Goal: Task Accomplishment & Management: Manage account settings

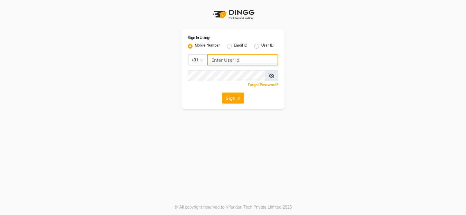
click at [233, 60] on input "Username" at bounding box center [242, 59] width 71 height 11
type input "9866118271"
click at [214, 82] on div "Forgot Password?" at bounding box center [233, 85] width 90 height 6
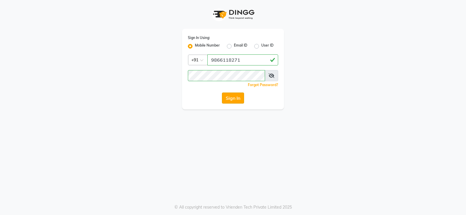
click at [234, 99] on button "Sign In" at bounding box center [233, 98] width 22 height 11
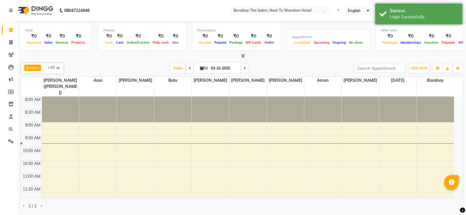
select select "en"
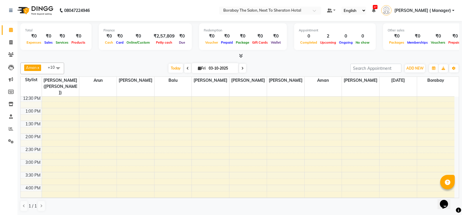
scroll to position [0, 0]
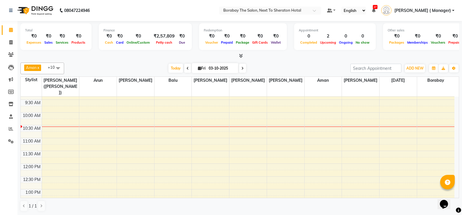
scroll to position [29, 0]
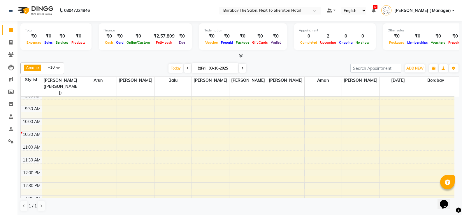
click at [57, 69] on span at bounding box center [58, 68] width 12 height 11
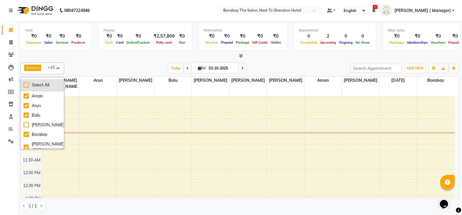
click at [26, 85] on div "Select All" at bounding box center [42, 85] width 37 height 6
checkbox input "true"
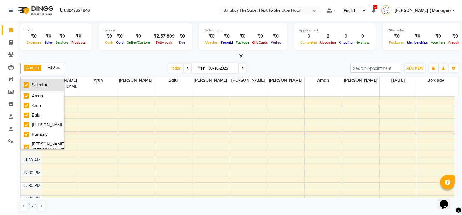
checkbox input "true"
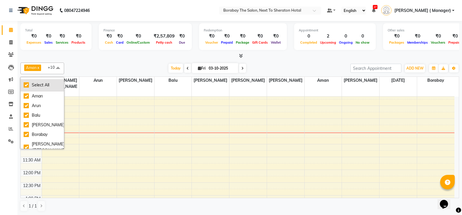
checkbox input "true"
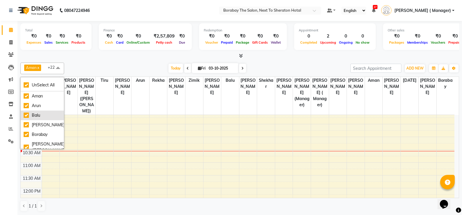
click at [26, 116] on div "Balu" at bounding box center [42, 115] width 37 height 6
checkbox input "false"
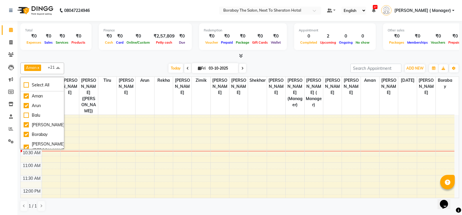
scroll to position [12, 0]
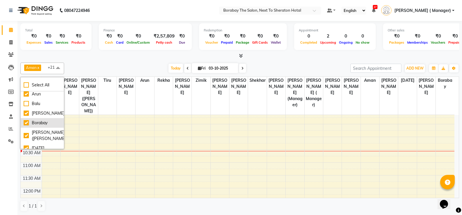
click at [25, 123] on div "Borabay" at bounding box center [42, 123] width 37 height 6
checkbox input "false"
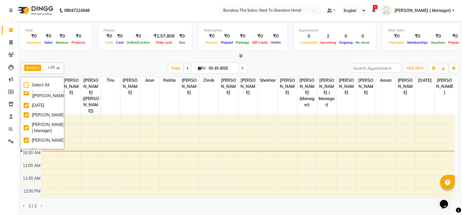
scroll to position [58, 0]
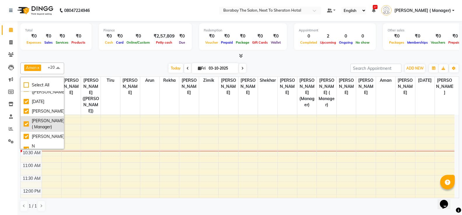
click at [25, 130] on div "[PERSON_NAME] ( Manager)" at bounding box center [42, 124] width 37 height 12
checkbox input "false"
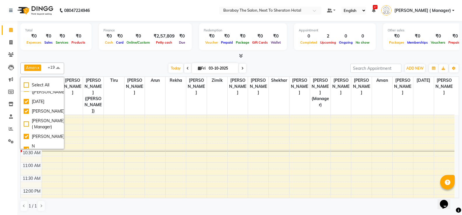
click at [64, 146] on div "Select All [PERSON_NAME] [PERSON_NAME] [PERSON_NAME] ([PERSON_NAME]) [DATE] [PE…" at bounding box center [42, 113] width 44 height 72
click at [64, 145] on div "Select All [PERSON_NAME] [PERSON_NAME] [PERSON_NAME] ([PERSON_NAME]) [DATE] [PE…" at bounding box center [42, 113] width 44 height 72
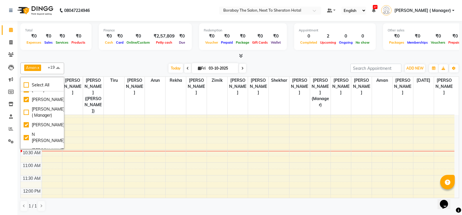
scroll to position [82, 0]
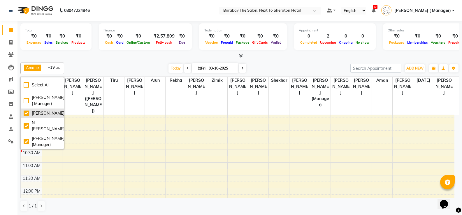
click at [29, 117] on div "[PERSON_NAME]" at bounding box center [42, 113] width 37 height 6
checkbox input "false"
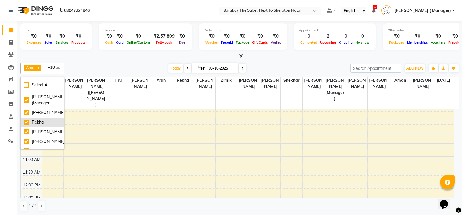
scroll to position [128, 0]
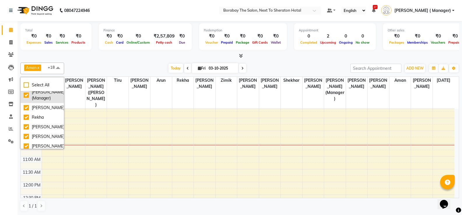
click at [24, 101] on div "[PERSON_NAME] (Manager)" at bounding box center [42, 95] width 37 height 12
checkbox input "false"
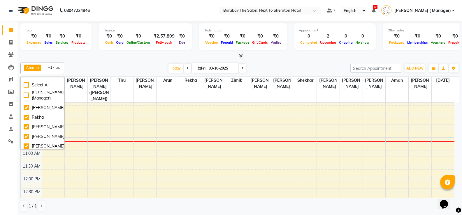
click at [112, 65] on div "[DATE] [DATE]" at bounding box center [207, 68] width 280 height 9
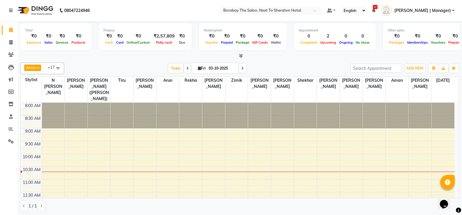
scroll to position [58, 0]
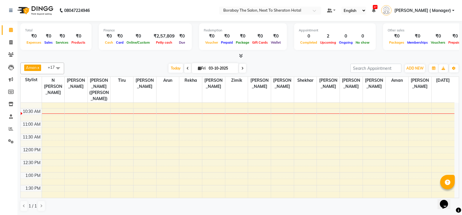
click at [58, 68] on span at bounding box center [58, 68] width 12 height 11
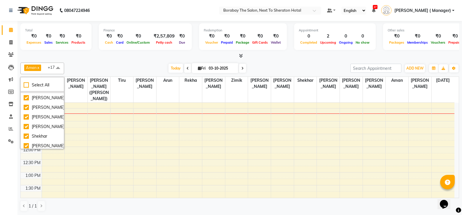
scroll to position [213, 0]
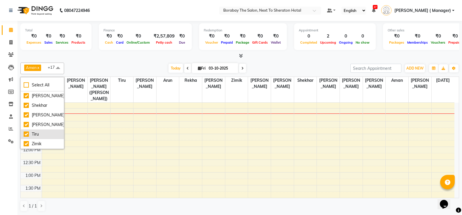
click at [25, 134] on div "Tiru" at bounding box center [42, 134] width 37 height 6
checkbox input "false"
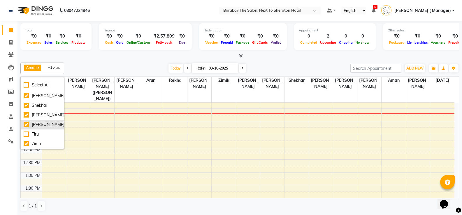
click at [25, 123] on div "[PERSON_NAME]" at bounding box center [42, 125] width 37 height 6
checkbox input "false"
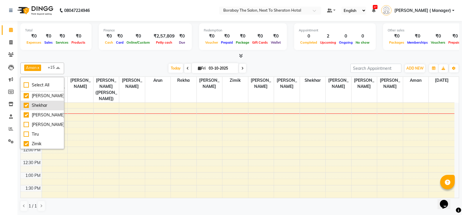
click at [27, 104] on div "Shekhar" at bounding box center [42, 106] width 37 height 6
checkbox input "false"
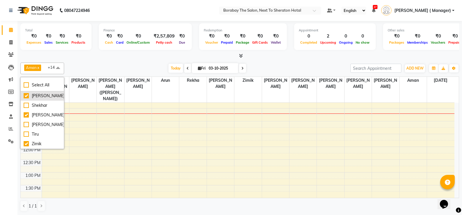
click at [27, 94] on div "[PERSON_NAME]" at bounding box center [42, 96] width 37 height 6
checkbox input "false"
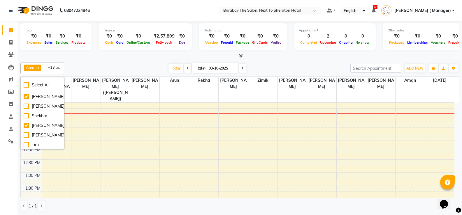
scroll to position [166, 0]
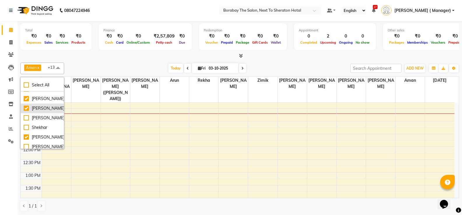
click at [24, 112] on div "[PERSON_NAME]" at bounding box center [42, 108] width 37 height 6
checkbox input "false"
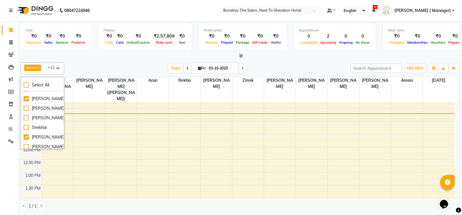
click at [59, 68] on span at bounding box center [58, 68] width 12 height 11
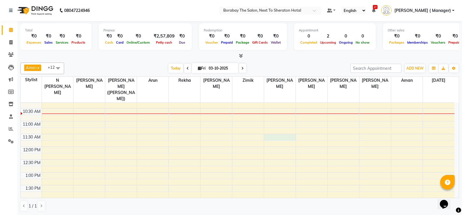
click at [272, 129] on div "8:00 AM 8:30 AM 9:00 AM 9:30 AM 10:00 AM 10:30 AM 11:00 AM 11:30 AM 12:00 PM 12…" at bounding box center [238, 211] width 434 height 333
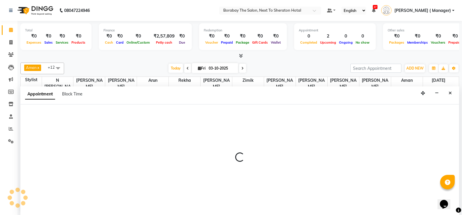
scroll to position [0, 0]
select select "32380"
select select "690"
select select "tentative"
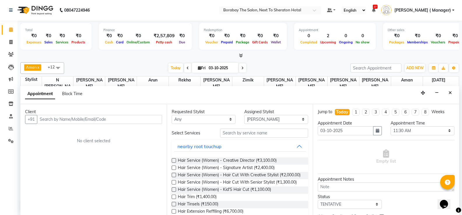
click at [106, 119] on input "text" at bounding box center [99, 119] width 125 height 9
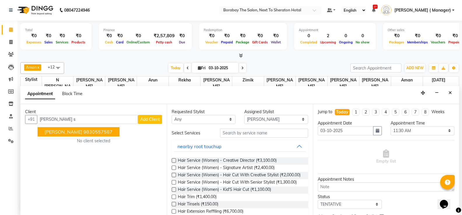
click at [72, 130] on span "[PERSON_NAME]" at bounding box center [64, 132] width 38 height 6
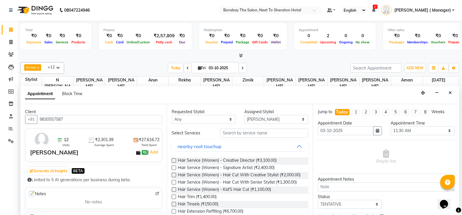
type input "9830557587"
click at [219, 122] on select "Any [PERSON_NAME] [PERSON_NAME] [PERSON_NAME] (Sameer) [DATE] [PERSON_NAME] ( M…" at bounding box center [204, 119] width 64 height 9
select select "32380"
click at [172, 115] on select "Any [PERSON_NAME] [PERSON_NAME] [PERSON_NAME] (Sameer) [DATE] [PERSON_NAME] ( M…" at bounding box center [204, 119] width 64 height 9
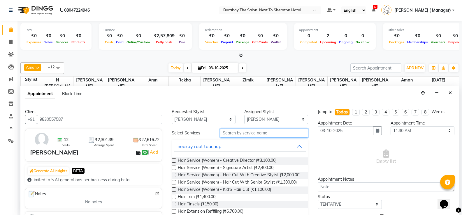
click at [249, 135] on input "text" at bounding box center [264, 133] width 88 height 9
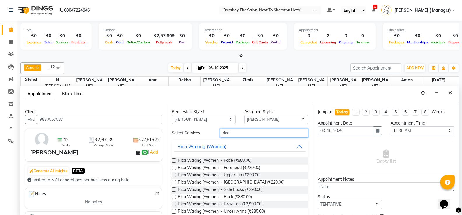
type input "rica"
drag, startPoint x: 174, startPoint y: 210, endPoint x: 233, endPoint y: 201, distance: 59.6
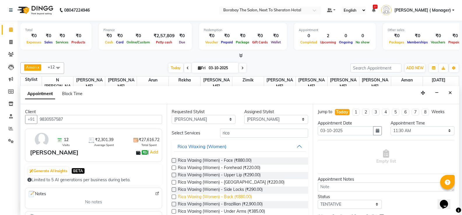
click at [175, 210] on label at bounding box center [174, 212] width 4 height 4
click at [175, 210] on input "checkbox" at bounding box center [174, 212] width 4 height 4
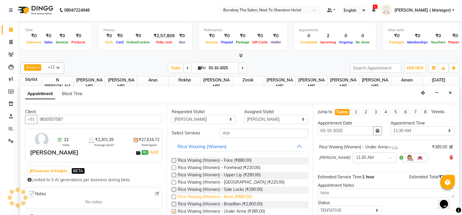
checkbox input "false"
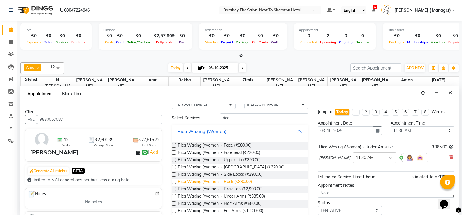
scroll to position [29, 0]
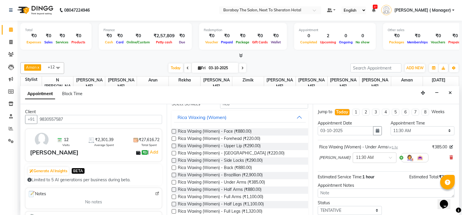
click at [173, 197] on label at bounding box center [174, 197] width 4 height 4
click at [173, 197] on input "checkbox" at bounding box center [174, 198] width 4 height 4
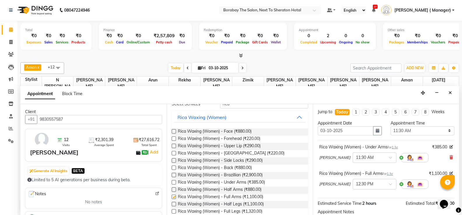
checkbox input "false"
click at [174, 212] on label at bounding box center [174, 212] width 4 height 4
click at [174, 212] on input "checkbox" at bounding box center [174, 212] width 4 height 4
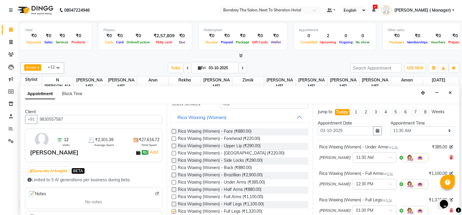
checkbox input "false"
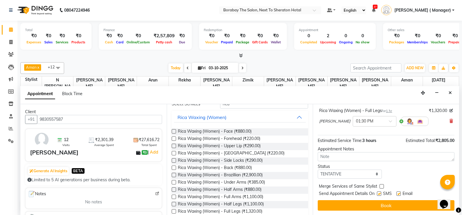
scroll to position [90, 0]
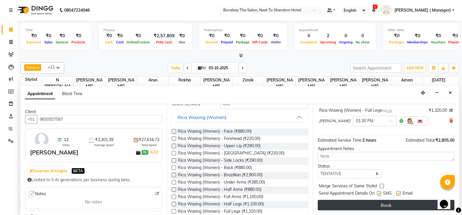
click at [373, 204] on button "Book" at bounding box center [386, 205] width 137 height 10
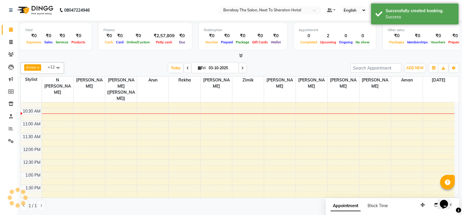
scroll to position [0, 0]
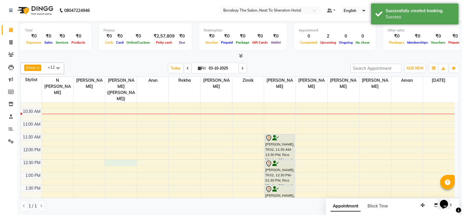
click at [115, 155] on div "8:00 AM 8:30 AM 9:00 AM 9:30 AM 10:00 AM 10:30 AM 11:00 AM 11:30 AM 12:00 PM 12…" at bounding box center [238, 211] width 434 height 333
select select "31355"
select select "750"
select select "tentative"
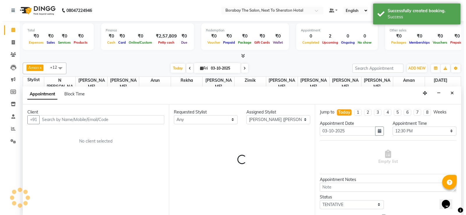
scroll to position [0, 0]
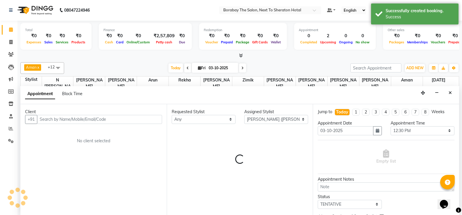
click at [72, 117] on input "text" at bounding box center [99, 119] width 125 height 9
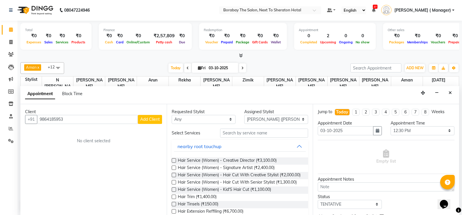
type input "9864185953"
click at [147, 119] on span "Add Client" at bounding box center [150, 119] width 20 height 5
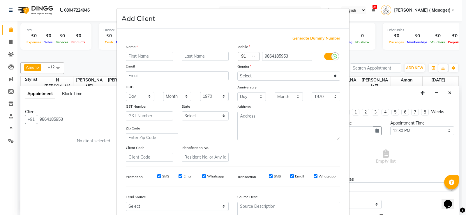
click at [149, 55] on input "text" at bounding box center [149, 56] width 47 height 9
type input "Nisa"
click at [200, 57] on input "text" at bounding box center [205, 56] width 47 height 9
type input "."
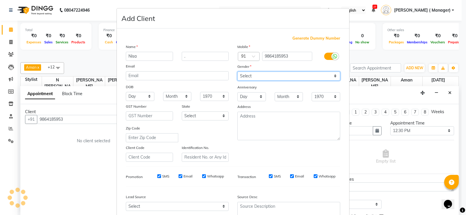
drag, startPoint x: 263, startPoint y: 73, endPoint x: 263, endPoint y: 79, distance: 5.8
click at [263, 73] on select "Select [DEMOGRAPHIC_DATA] [DEMOGRAPHIC_DATA] Other Prefer Not To Say" at bounding box center [289, 76] width 103 height 9
select select "[DEMOGRAPHIC_DATA]"
click at [238, 72] on select "Select [DEMOGRAPHIC_DATA] [DEMOGRAPHIC_DATA] Other Prefer Not To Say" at bounding box center [289, 76] width 103 height 9
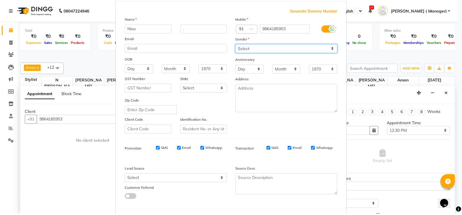
scroll to position [54, 0]
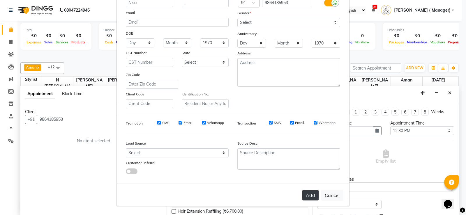
click at [311, 193] on button "Add" at bounding box center [311, 195] width 16 height 10
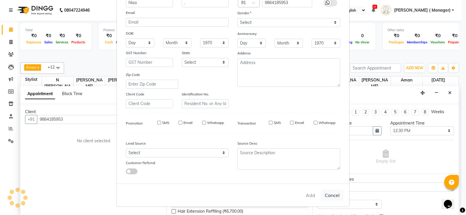
select select
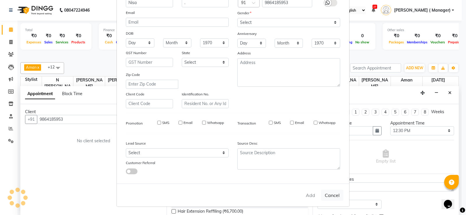
select select
checkbox input "false"
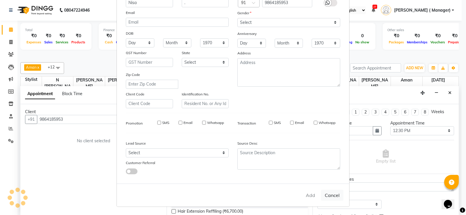
checkbox input "false"
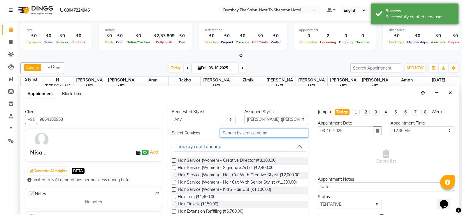
click at [237, 134] on input "text" at bounding box center [264, 133] width 88 height 9
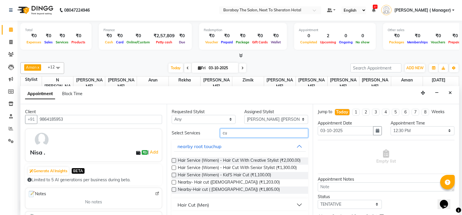
type input "c"
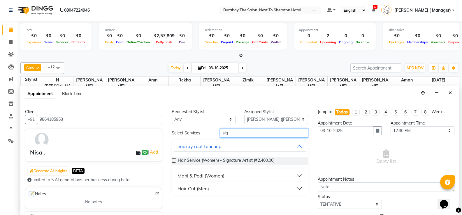
type input "sig"
click at [175, 160] on label at bounding box center [174, 161] width 4 height 4
click at [175, 160] on input "checkbox" at bounding box center [174, 161] width 4 height 4
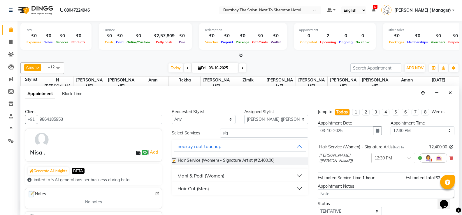
checkbox input "false"
click at [236, 133] on input "sig" at bounding box center [264, 133] width 88 height 9
type input "s"
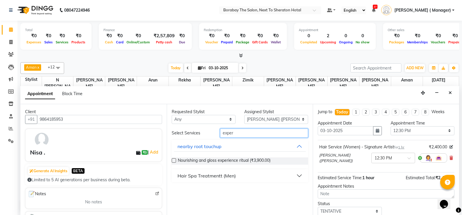
scroll to position [37, 0]
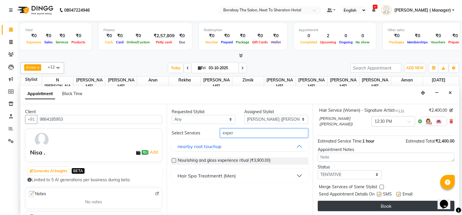
type input "exper"
click at [388, 203] on button "Book" at bounding box center [386, 206] width 137 height 10
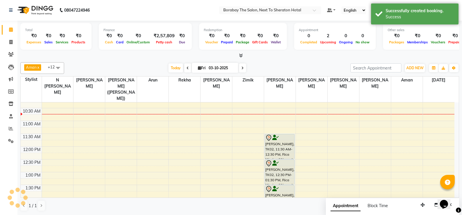
scroll to position [0, 0]
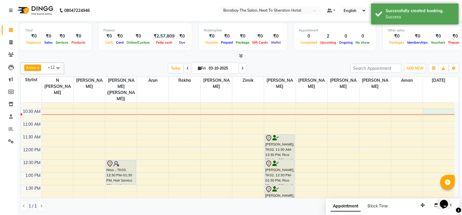
click at [428, 106] on div "8:00 AM 8:30 AM 9:00 AM 9:30 AM 10:00 AM 10:30 AM 11:00 AM 11:30 AM 12:00 PM 12…" at bounding box center [238, 211] width 434 height 333
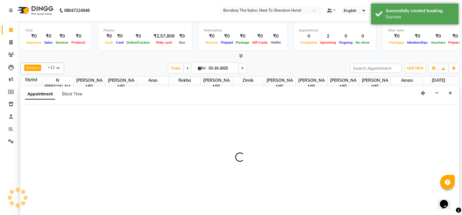
scroll to position [0, 0]
select select "89708"
select select "630"
select select "tentative"
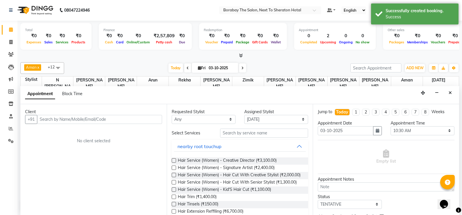
click at [72, 120] on input "text" at bounding box center [99, 119] width 125 height 9
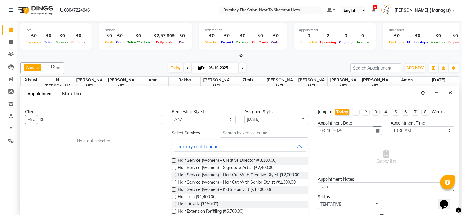
type input "j"
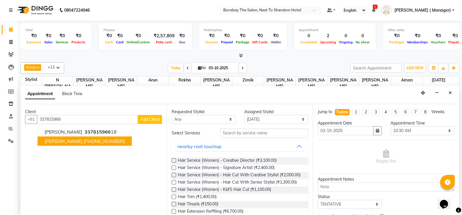
click at [90, 142] on ngb-highlight "[PHONE_NUMBER]" at bounding box center [103, 141] width 41 height 6
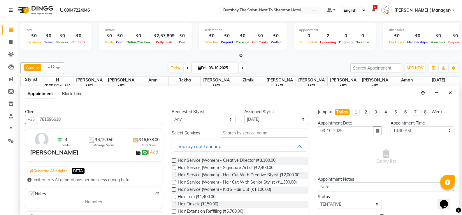
type input "781596618"
click at [248, 133] on input "text" at bounding box center [264, 133] width 88 height 9
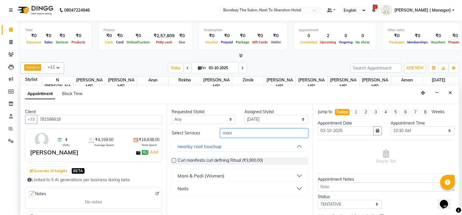
type input "mani"
click at [212, 178] on div "Mani & Pedi (Women)" at bounding box center [200, 176] width 47 height 7
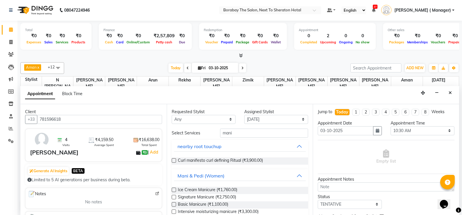
click at [174, 205] on label at bounding box center [174, 205] width 4 height 4
click at [174, 205] on input "checkbox" at bounding box center [174, 205] width 4 height 4
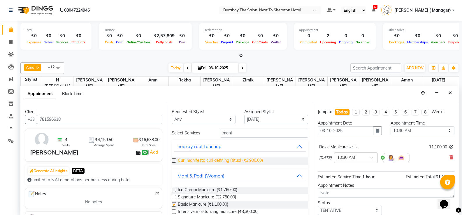
checkbox input "false"
click at [255, 119] on select "Select [PERSON_NAME] [PERSON_NAME] [PERSON_NAME] (Sameer) [DATE] [PERSON_NAME] …" at bounding box center [276, 119] width 64 height 9
select select "67113"
click at [244, 115] on select "Select [PERSON_NAME] [PERSON_NAME] [PERSON_NAME] (Sameer) [DATE] [PERSON_NAME] …" at bounding box center [276, 119] width 64 height 9
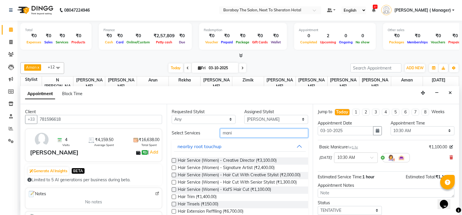
click at [233, 132] on input "mani" at bounding box center [264, 133] width 88 height 9
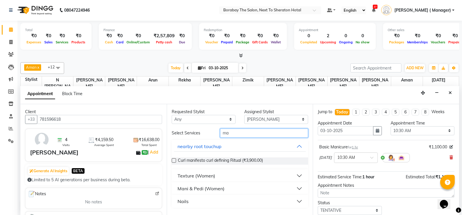
type input "m"
type input "pedi"
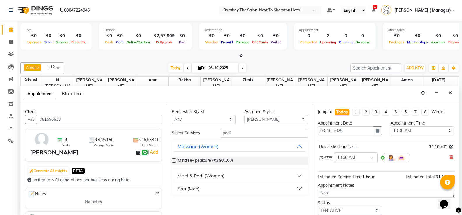
click at [198, 177] on div "Mani & Pedi (Women)" at bounding box center [200, 176] width 47 height 7
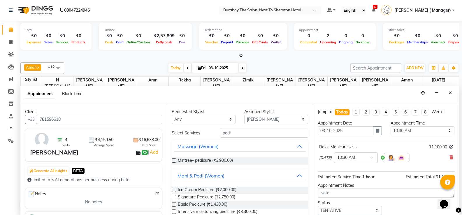
click at [174, 203] on label at bounding box center [174, 205] width 4 height 4
click at [174, 203] on input "checkbox" at bounding box center [174, 205] width 4 height 4
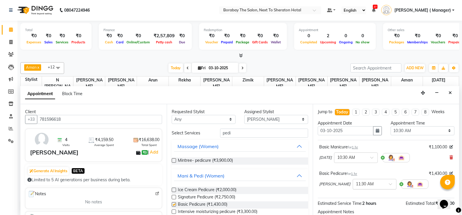
checkbox input "false"
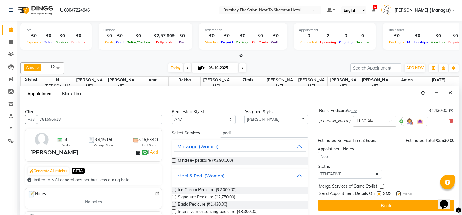
scroll to position [63, 0]
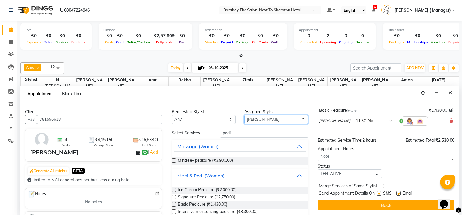
click at [254, 117] on select "Select [PERSON_NAME] [PERSON_NAME] [PERSON_NAME] (Sameer) [DATE] [PERSON_NAME] …" at bounding box center [276, 119] width 64 height 9
select select "83003"
click at [244, 115] on select "Select [PERSON_NAME] [PERSON_NAME] [PERSON_NAME] (Sameer) [DATE] [PERSON_NAME] …" at bounding box center [276, 119] width 64 height 9
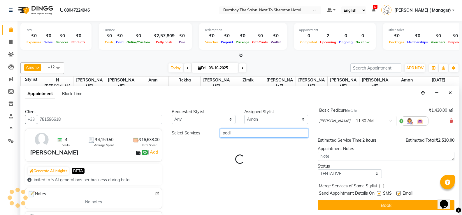
click at [236, 132] on input "pedi" at bounding box center [264, 133] width 88 height 9
type input "p"
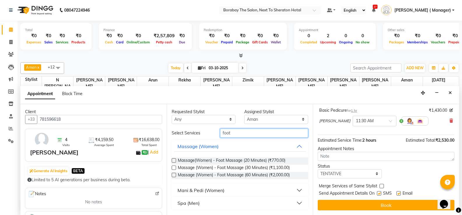
type input "foot"
click at [175, 166] on label at bounding box center [174, 168] width 4 height 4
click at [175, 167] on input "checkbox" at bounding box center [174, 169] width 4 height 4
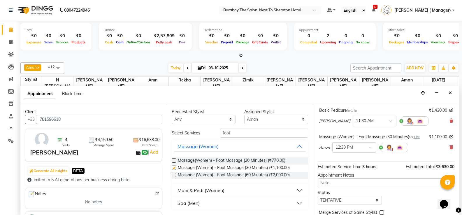
checkbox input "false"
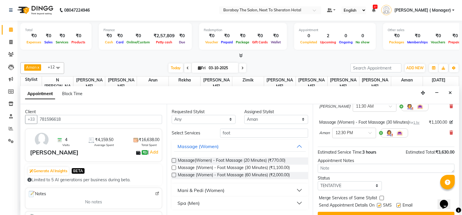
scroll to position [92, 0]
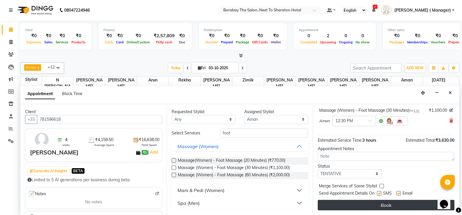
click at [397, 209] on button "Book" at bounding box center [386, 205] width 137 height 10
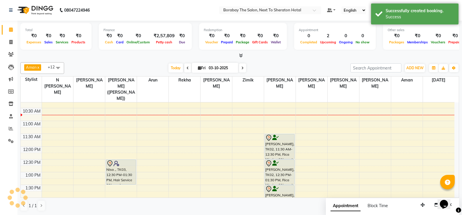
scroll to position [0, 0]
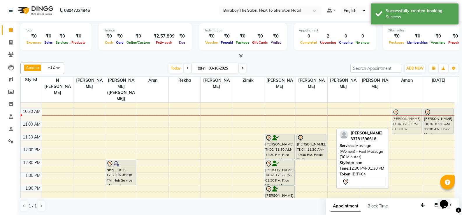
drag, startPoint x: 410, startPoint y: 167, endPoint x: 403, endPoint y: 114, distance: 53.1
click at [403, 114] on div "[PERSON_NAME], TK04, 12:30 PM-01:30 PM, Massage (Women) - Foot Massage (30 Minu…" at bounding box center [406, 211] width 31 height 333
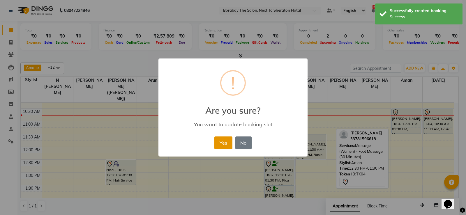
click at [226, 145] on button "Yes" at bounding box center [223, 143] width 18 height 13
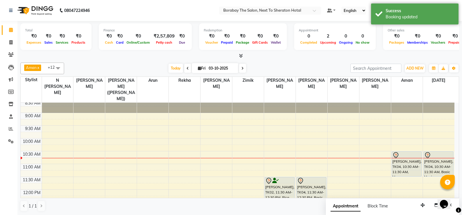
scroll to position [29, 0]
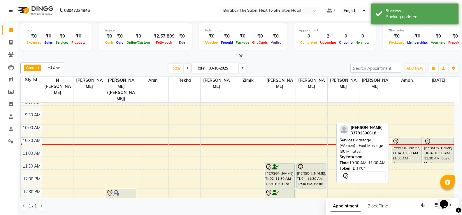
click at [393, 152] on div "[PERSON_NAME], TK04, 10:30 AM-11:30 AM, Massage (Women) - Foot Massage (30 Minu…" at bounding box center [406, 150] width 29 height 25
click at [399, 148] on div "[PERSON_NAME], TK04, 10:30 AM-11:30 AM, Massage (Women) - Foot Massage (30 Minu…" at bounding box center [406, 150] width 29 height 25
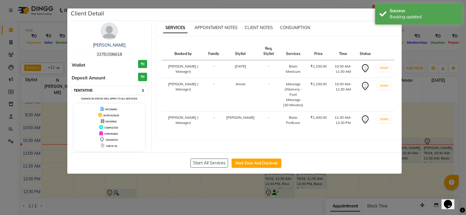
click at [111, 93] on select "Select IN SERVICE CONFIRMED TENTATIVE CHECK IN MARK DONE DROPPED UPCOMING" at bounding box center [109, 91] width 75 height 8
select select "1"
click at [72, 87] on select "Select IN SERVICE CONFIRMED TENTATIVE CHECK IN MARK DONE DROPPED UPCOMING" at bounding box center [109, 91] width 75 height 8
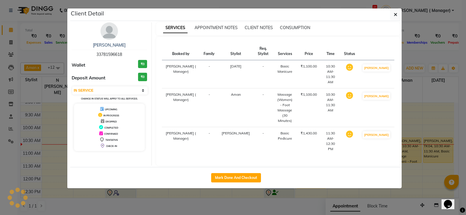
click at [391, 24] on div "SERVICES APPOINTMENT NOTES CLIENT NOTES CONSUMPTION" at bounding box center [278, 28] width 245 height 13
click at [397, 13] on icon "button" at bounding box center [395, 14] width 3 height 5
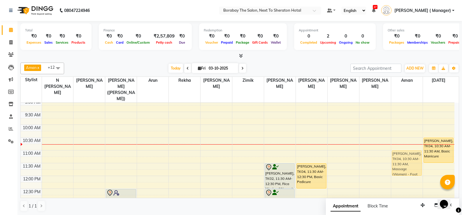
drag, startPoint x: 403, startPoint y: 138, endPoint x: 404, endPoint y: 148, distance: 9.9
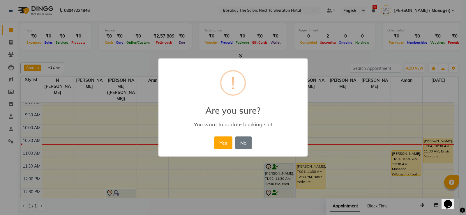
click at [210, 144] on div "× ! Are you sure? You want to update booking slot Yes No No" at bounding box center [233, 108] width 149 height 99
click at [218, 143] on button "Yes" at bounding box center [223, 143] width 18 height 13
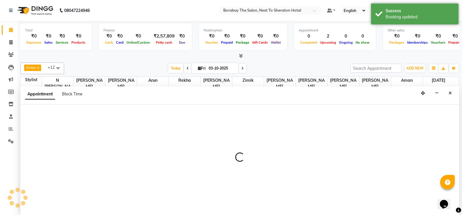
scroll to position [0, 0]
select select "78121"
select select "615"
select select "tentative"
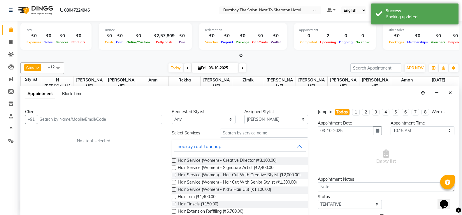
click at [84, 117] on input "text" at bounding box center [99, 119] width 125 height 9
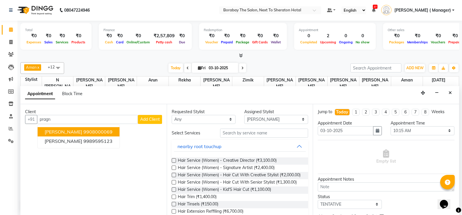
click at [82, 130] on span "[PERSON_NAME]" at bounding box center [64, 132] width 38 height 6
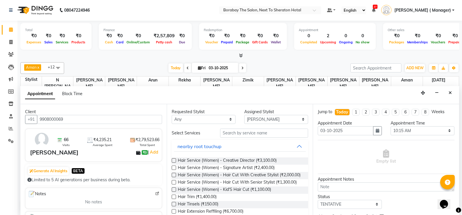
type input "9908000069"
click at [269, 133] on input "text" at bounding box center [264, 133] width 88 height 9
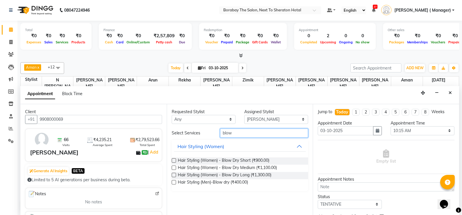
type input "blow"
click at [173, 169] on label at bounding box center [174, 168] width 4 height 4
click at [173, 169] on input "checkbox" at bounding box center [174, 169] width 4 height 4
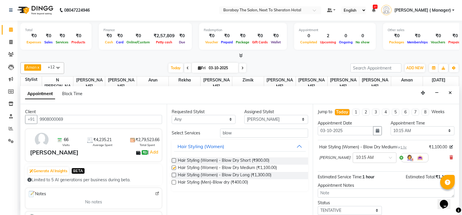
checkbox input "false"
click at [254, 120] on select "Select [PERSON_NAME] [PERSON_NAME] [PERSON_NAME] (Sameer) [DATE] [PERSON_NAME] …" at bounding box center [276, 119] width 64 height 9
select select "67113"
click at [244, 115] on select "Select [PERSON_NAME] [PERSON_NAME] [PERSON_NAME] (Sameer) [DATE] [PERSON_NAME] …" at bounding box center [276, 119] width 64 height 9
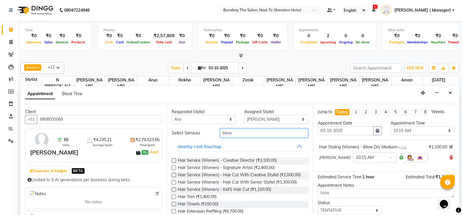
click at [252, 131] on input "blow" at bounding box center [264, 133] width 88 height 9
type input "b"
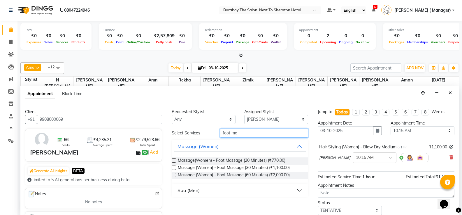
type input "foot ma"
click at [173, 159] on label at bounding box center [174, 161] width 4 height 4
click at [173, 159] on input "checkbox" at bounding box center [174, 161] width 4 height 4
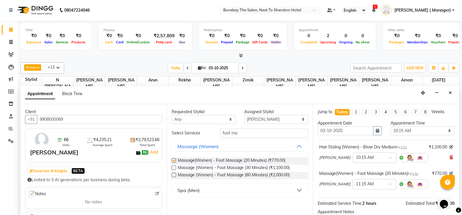
checkbox input "false"
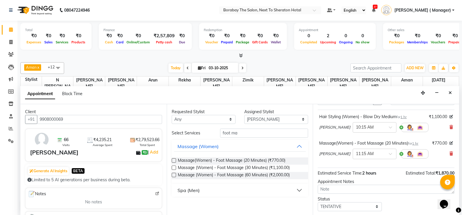
scroll to position [58, 0]
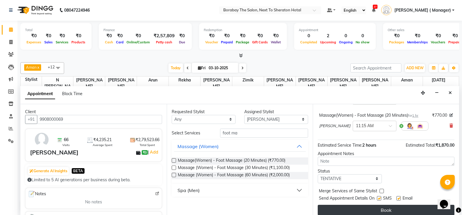
click at [400, 209] on button "Book" at bounding box center [386, 210] width 137 height 10
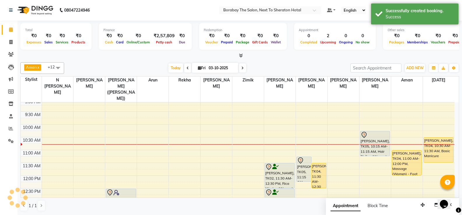
scroll to position [0, 0]
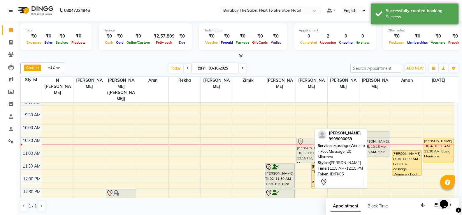
drag, startPoint x: 303, startPoint y: 166, endPoint x: 307, endPoint y: 146, distance: 21.1
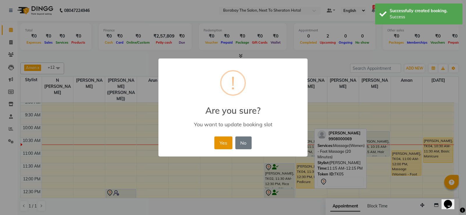
click at [225, 145] on button "Yes" at bounding box center [223, 143] width 18 height 13
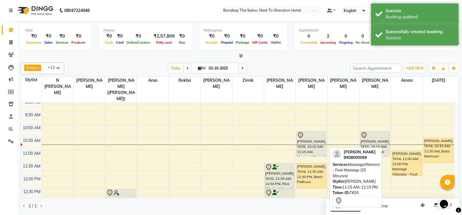
click at [306, 144] on div "[PERSON_NAME], TK05, 10:15 AM-11:15 AM, Massage(Women) - Foot Massage (20 Minut…" at bounding box center [311, 144] width 29 height 25
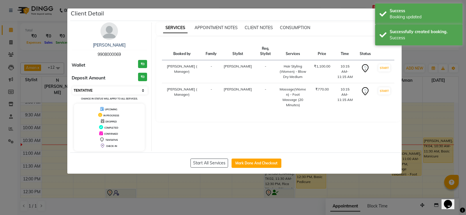
drag, startPoint x: 118, startPoint y: 91, endPoint x: 112, endPoint y: 92, distance: 5.6
click at [118, 91] on select "Select IN SERVICE CONFIRMED TENTATIVE CHECK IN MARK DONE DROPPED UPCOMING" at bounding box center [109, 91] width 75 height 8
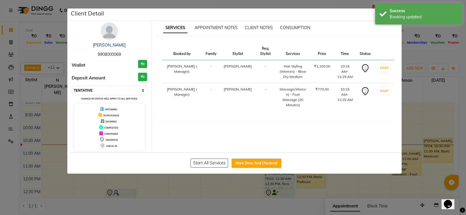
select select "1"
click at [72, 87] on select "Select IN SERVICE CONFIRMED TENTATIVE CHECK IN MARK DONE DROPPED UPCOMING" at bounding box center [109, 91] width 75 height 8
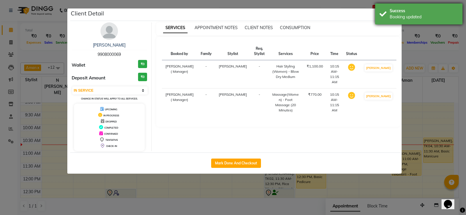
click at [384, 14] on div "Success Booking updated" at bounding box center [418, 13] width 87 height 21
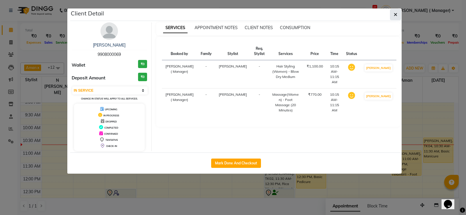
click at [396, 14] on icon "button" at bounding box center [395, 14] width 3 height 5
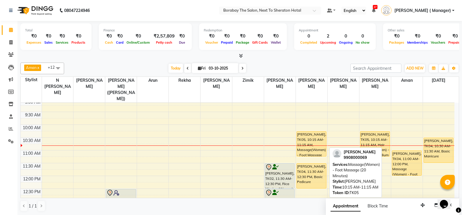
click at [316, 140] on div "[PERSON_NAME], TK05, 10:15 AM-11:15 AM, Massage(Women) - Foot Massage (20 Minut…" at bounding box center [311, 144] width 29 height 25
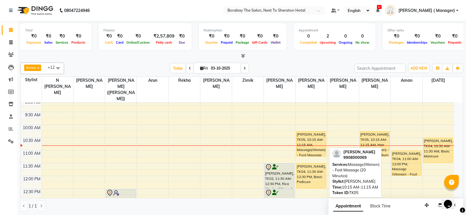
select select "1"
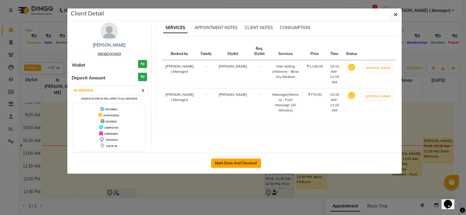
click at [222, 162] on button "Mark Done And Checkout" at bounding box center [236, 163] width 50 height 9
select select "service"
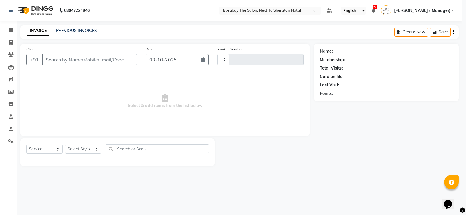
type input "4133"
select select "4945"
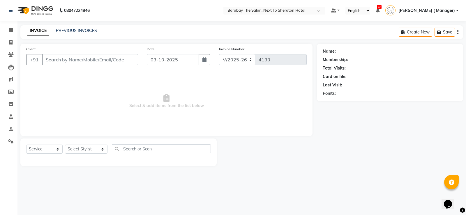
type input "9908000069"
select select "78121"
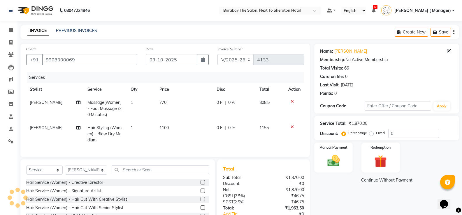
scroll to position [29, 0]
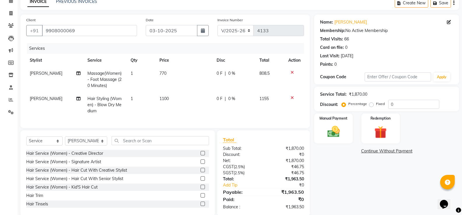
click at [293, 99] on icon at bounding box center [292, 98] width 3 height 4
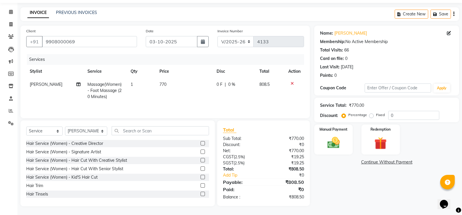
scroll to position [18, 0]
click at [342, 142] on img at bounding box center [333, 143] width 21 height 15
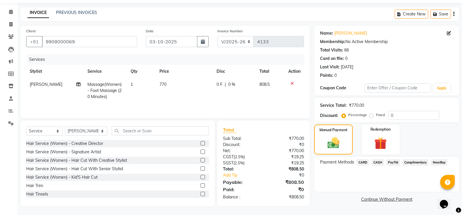
click at [395, 162] on span "PayTM" at bounding box center [393, 162] width 14 height 7
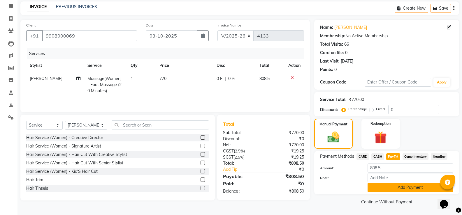
click at [393, 186] on button "Add Payment" at bounding box center [410, 187] width 86 height 9
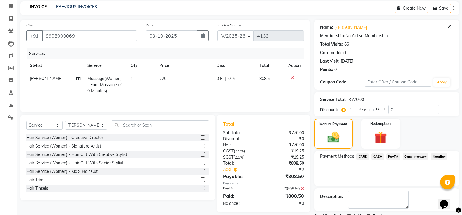
scroll to position [48, 0]
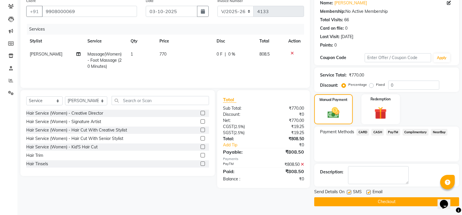
click at [382, 203] on button "Checkout" at bounding box center [386, 202] width 145 height 9
